Goal: Information Seeking & Learning: Learn about a topic

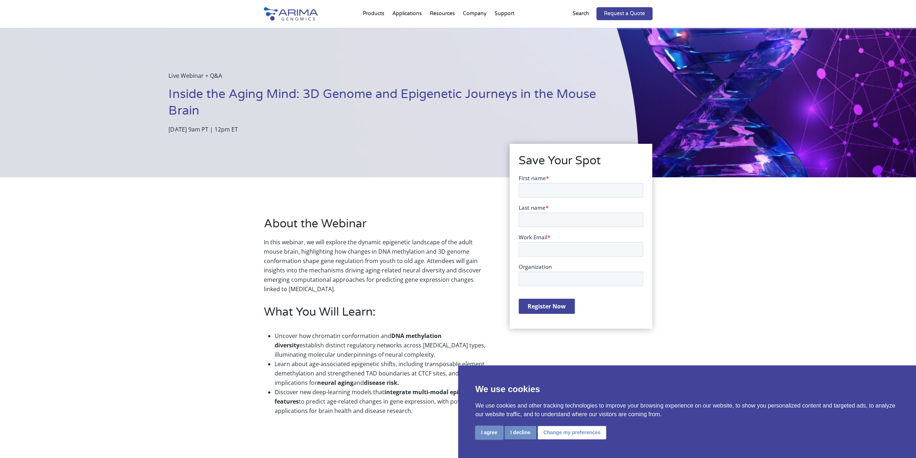
click at [492, 432] on button "I agree" at bounding box center [490, 432] width 28 height 13
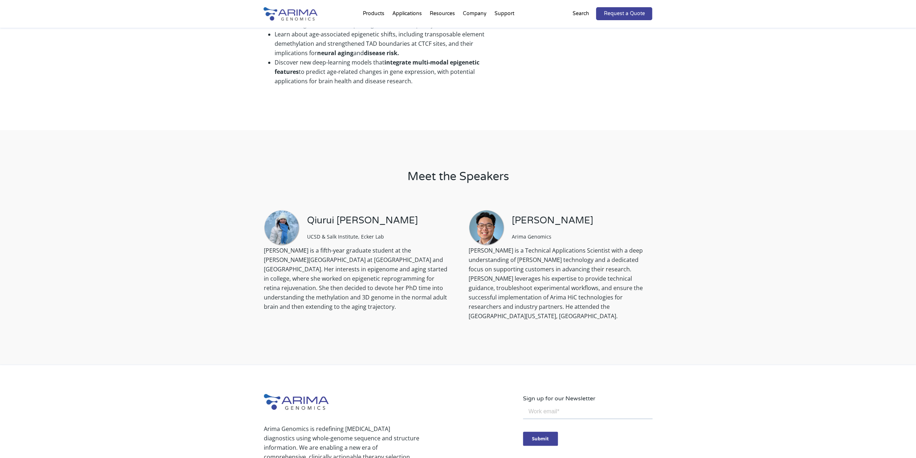
scroll to position [351, 0]
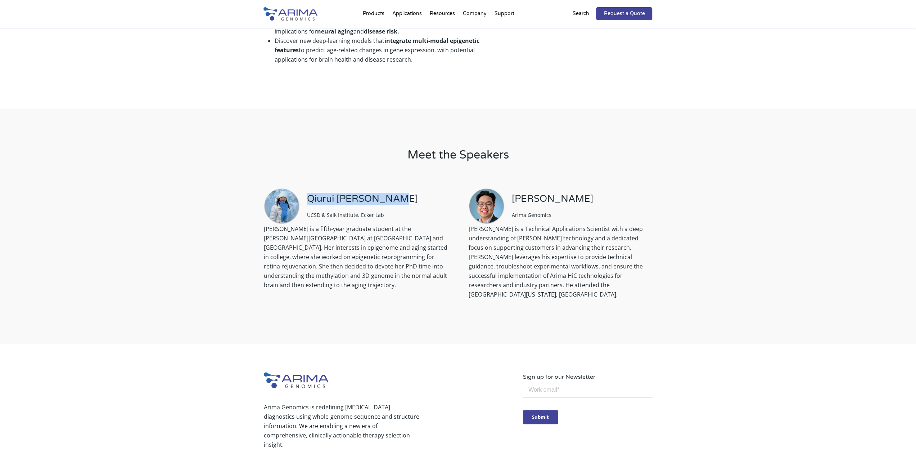
drag, startPoint x: 308, startPoint y: 198, endPoint x: 391, endPoint y: 194, distance: 83.0
click at [391, 194] on h3 "Qiurui [PERSON_NAME]" at bounding box center [362, 201] width 111 height 17
copy h3 "Qiurui [PERSON_NAME]"
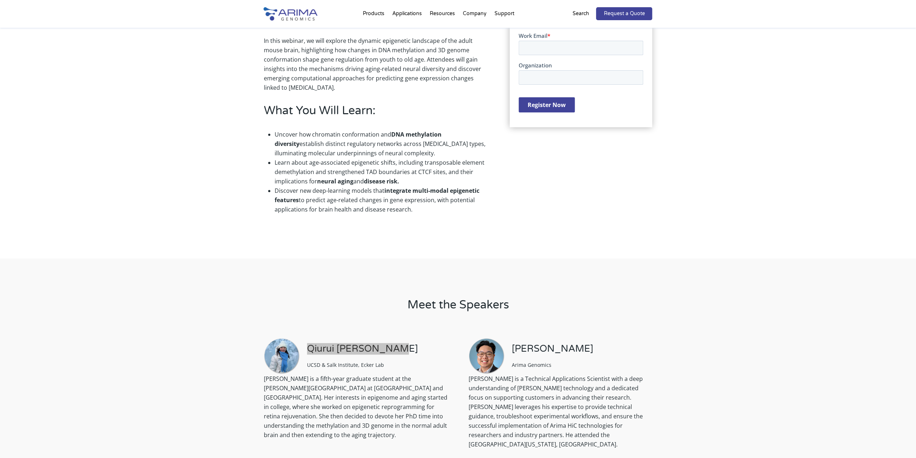
scroll to position [204, 0]
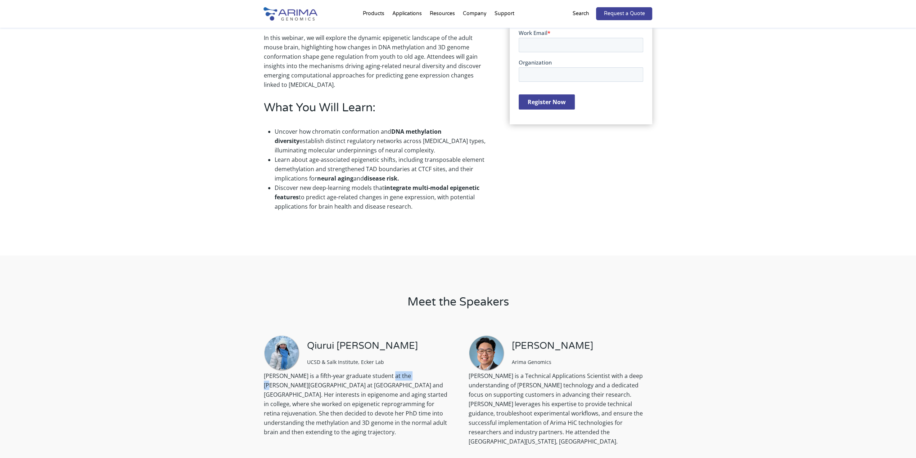
drag, startPoint x: 383, startPoint y: 376, endPoint x: 408, endPoint y: 376, distance: 24.1
click at [408, 376] on p "[PERSON_NAME] is a fifth-year graduate student at the [PERSON_NAME][GEOGRAPHIC_…" at bounding box center [356, 406] width 184 height 71
copy p "[PERSON_NAME]"
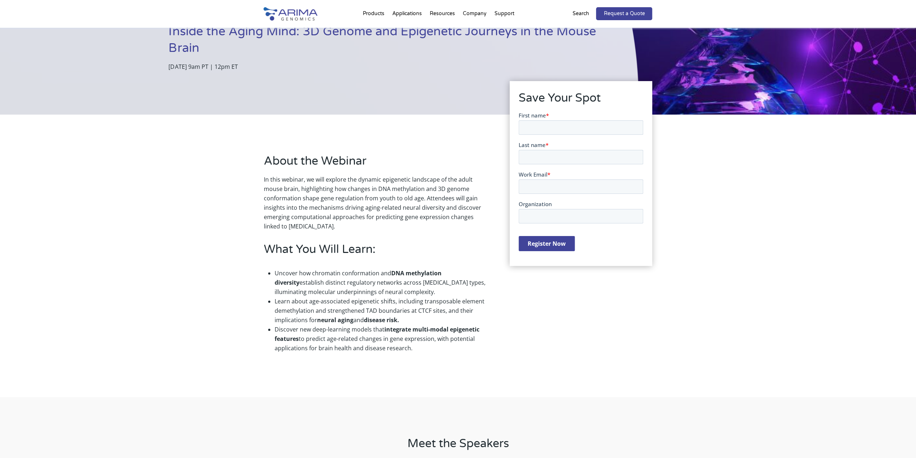
scroll to position [0, 0]
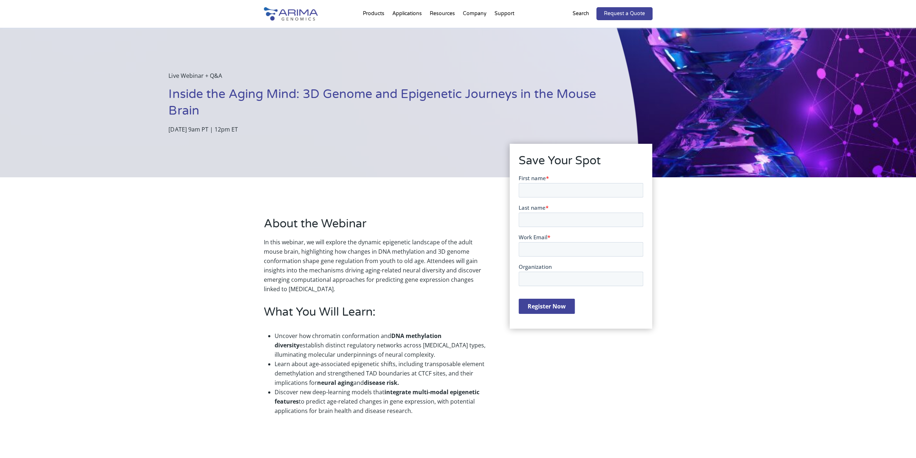
drag, startPoint x: 283, startPoint y: 131, endPoint x: 355, endPoint y: 134, distance: 72.1
click at [355, 134] on div "Live Webinar + Q&A Inside the Aging Mind: 3D Genome and Epigenetic Journeys in …" at bounding box center [319, 102] width 639 height 149
drag, startPoint x: 280, startPoint y: 131, endPoint x: 311, endPoint y: 131, distance: 30.6
click at [311, 131] on p "[DATE] 9am PT | 12pm ET" at bounding box center [386, 129] width 434 height 9
drag, startPoint x: 254, startPoint y: 129, endPoint x: 274, endPoint y: 129, distance: 20.5
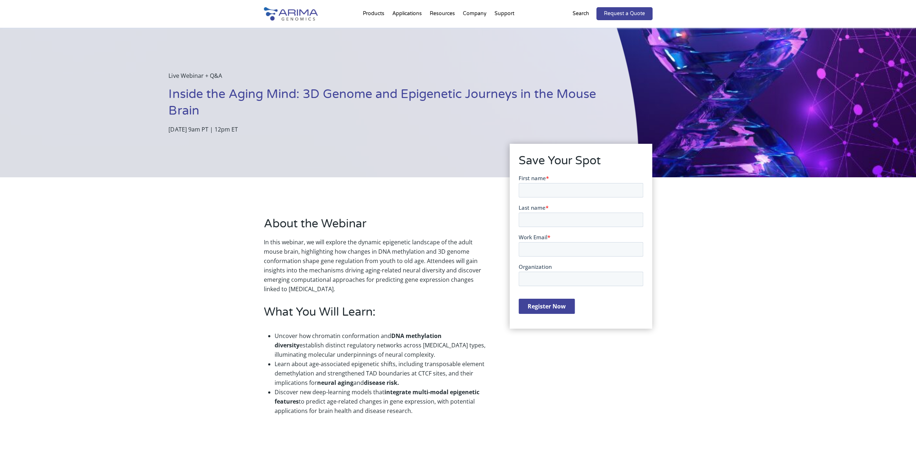
click at [274, 129] on p "[DATE] 9am PT | 12pm ET" at bounding box center [386, 129] width 434 height 9
copy p "9am PT"
click at [346, 121] on h1 "Inside the Aging Mind: 3D Genome and Epigenetic Journeys in the Mouse Brain" at bounding box center [386, 105] width 434 height 39
click at [272, 134] on div "Live Webinar + Q&A Inside the Aging Mind: 3D Genome and Epigenetic Journeys in …" at bounding box center [319, 102] width 639 height 149
click at [271, 130] on p "[DATE] 9am PT | 12pm ET" at bounding box center [386, 129] width 434 height 9
